Goal: Information Seeking & Learning: Learn about a topic

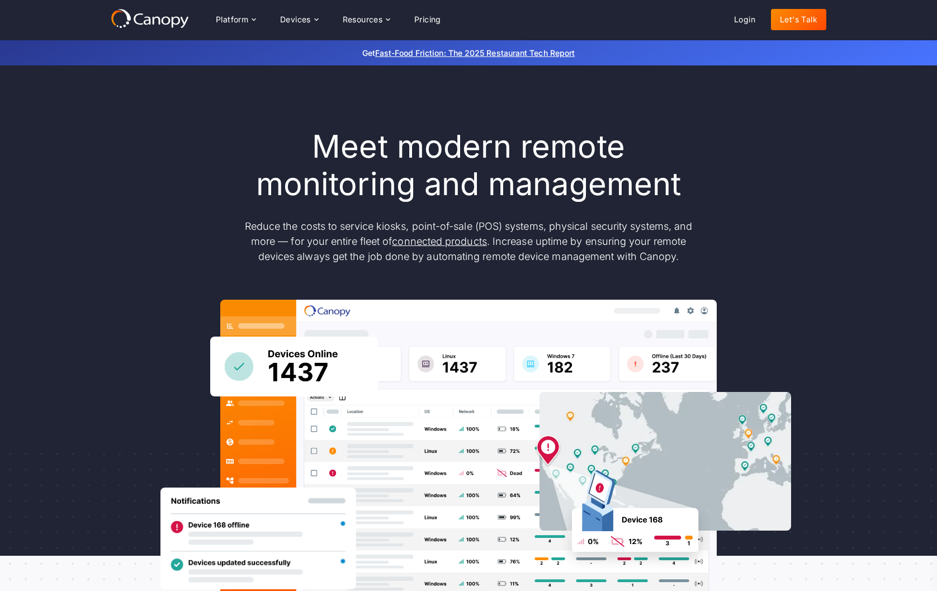
click at [277, 147] on h1 "Meet modern remote monitoring and management" at bounding box center [469, 165] width 470 height 75
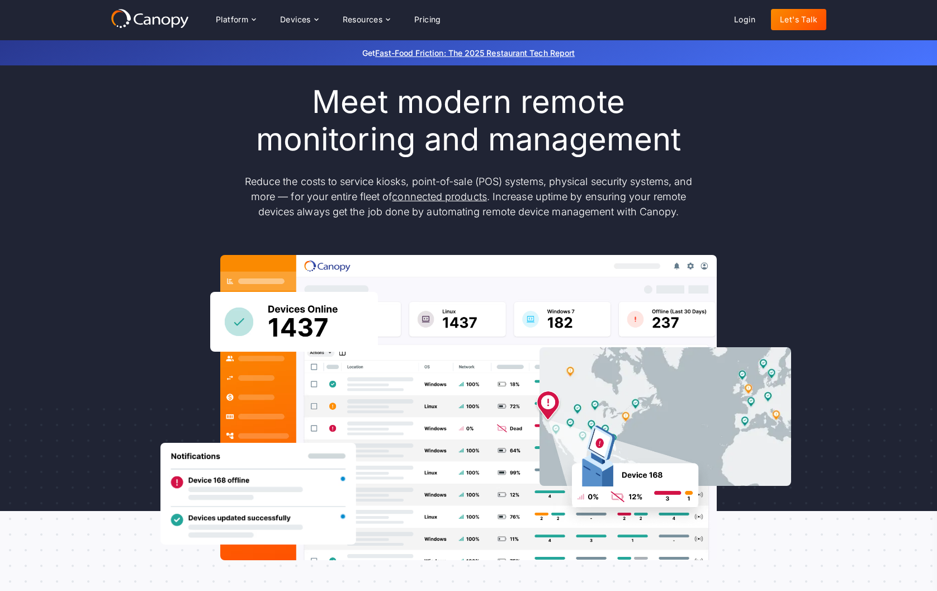
scroll to position [46, 0]
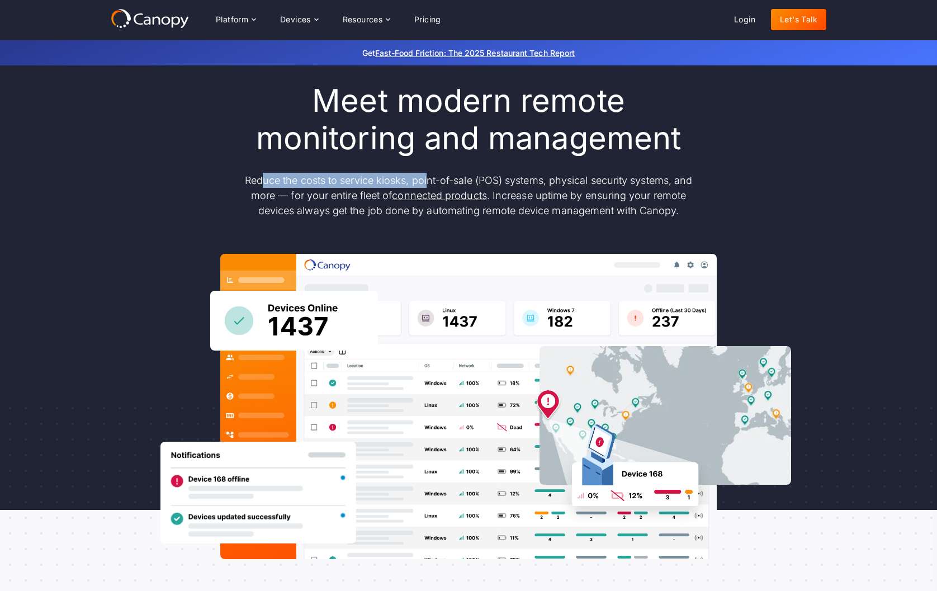
drag, startPoint x: 260, startPoint y: 183, endPoint x: 425, endPoint y: 185, distance: 165.6
click at [425, 185] on p "Reduce the costs to service kiosks, point-of-sale (POS) systems, physical secur…" at bounding box center [469, 195] width 470 height 45
click at [240, 21] on div "Platform" at bounding box center [232, 20] width 32 height 8
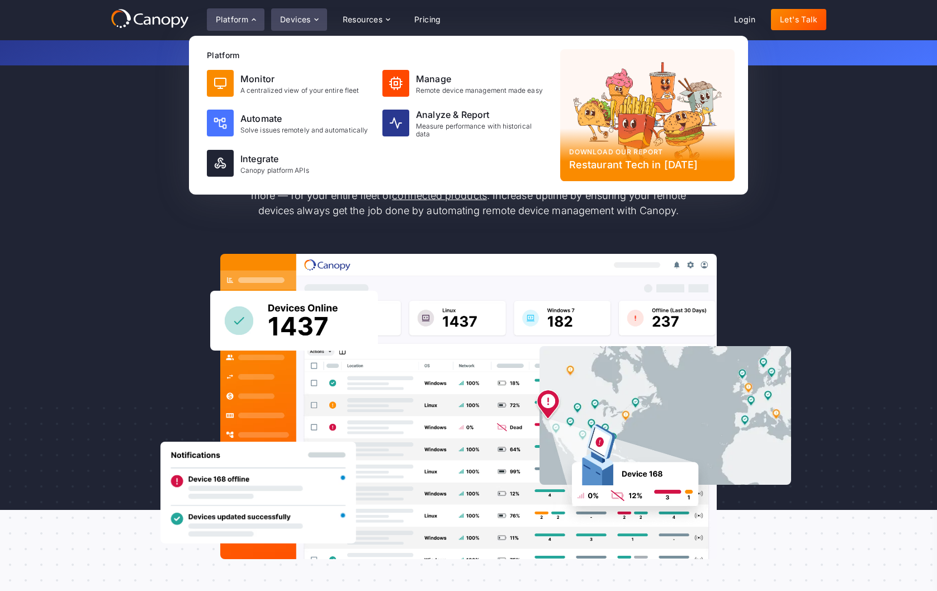
click at [303, 13] on div "Devices" at bounding box center [299, 19] width 56 height 22
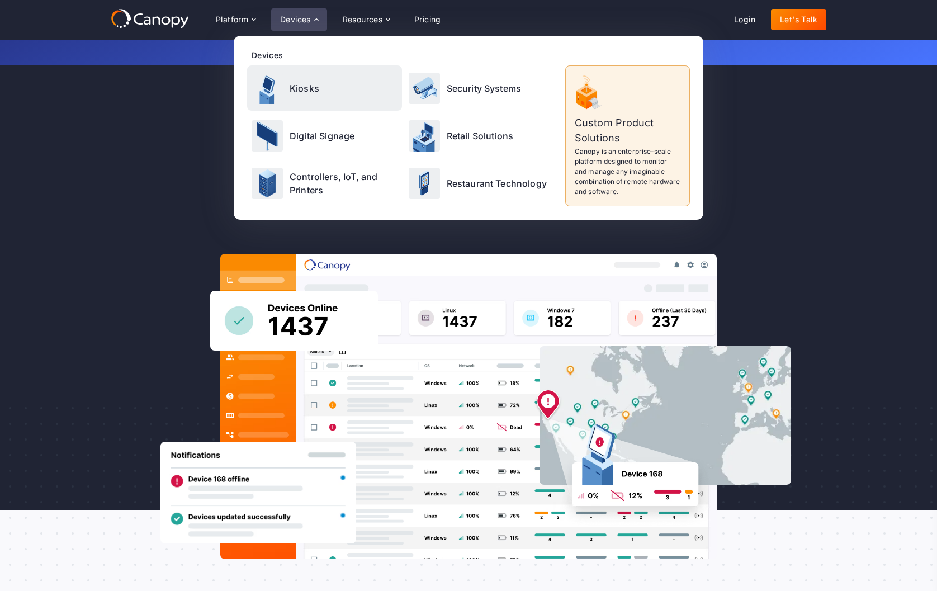
click at [306, 87] on p "Kiosks" at bounding box center [305, 88] width 30 height 13
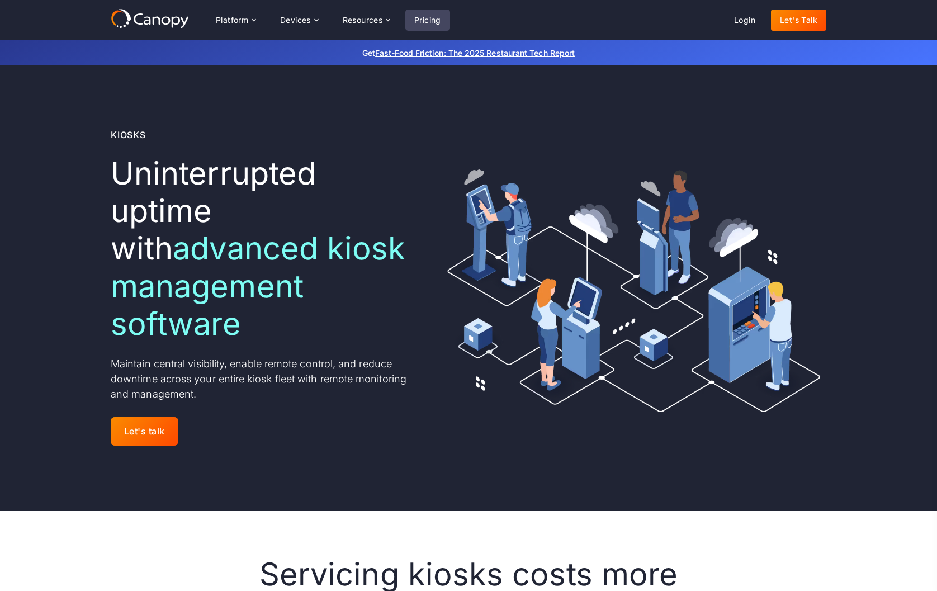
click at [428, 18] on link "Pricing" at bounding box center [428, 20] width 45 height 21
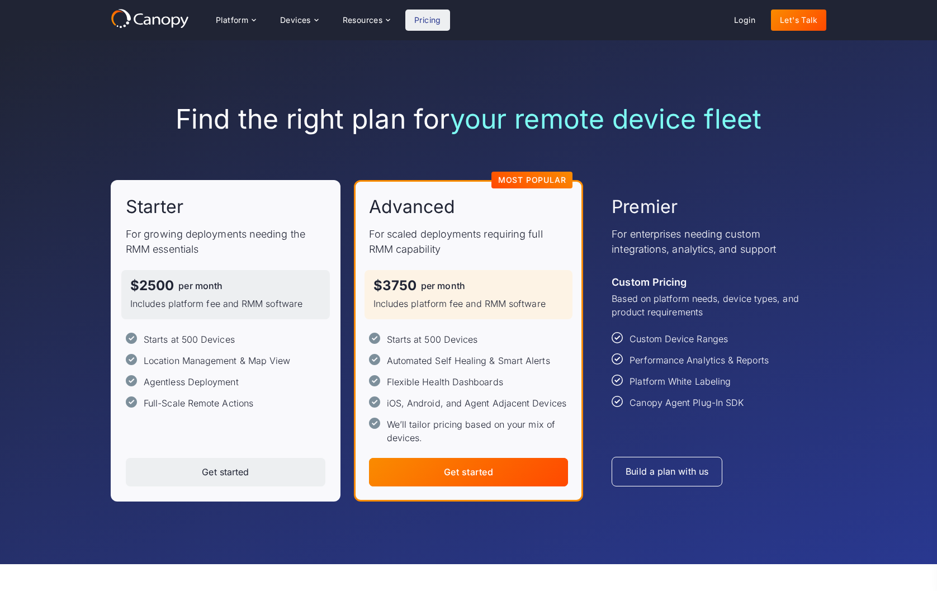
click at [247, 245] on p "For growing deployments needing the RMM essentials" at bounding box center [226, 242] width 200 height 30
drag, startPoint x: 238, startPoint y: 348, endPoint x: 128, endPoint y: 338, distance: 110.1
click at [128, 338] on div "Starts at 500 Devices Location Management & Map View Agentless Deployment Full-…" at bounding box center [226, 371] width 200 height 77
click at [216, 347] on div "Starts at 500 Devices Location Management & Map View Agentless Deployment Full-…" at bounding box center [226, 371] width 200 height 77
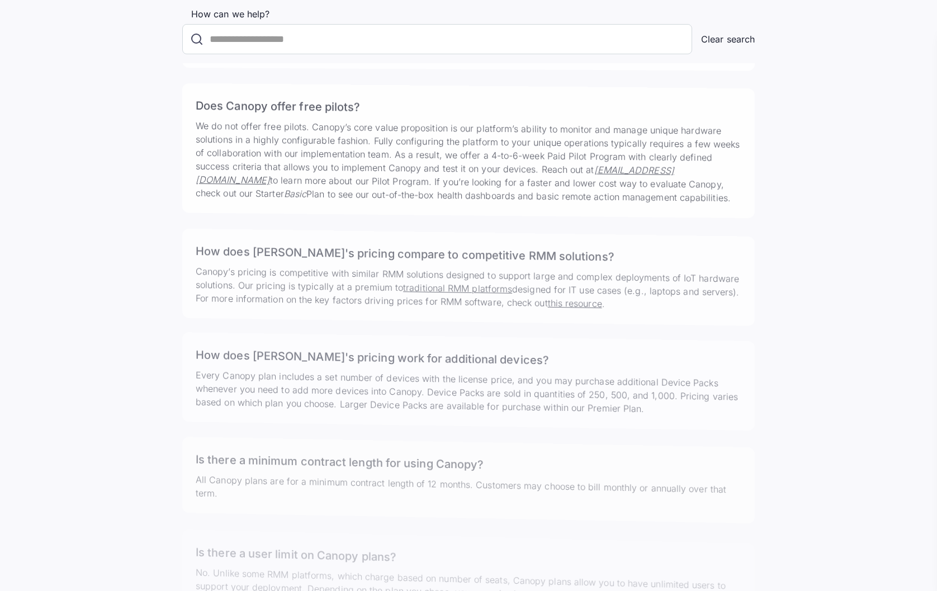
scroll to position [3080, 0]
